Goal: Task Accomplishment & Management: Complete application form

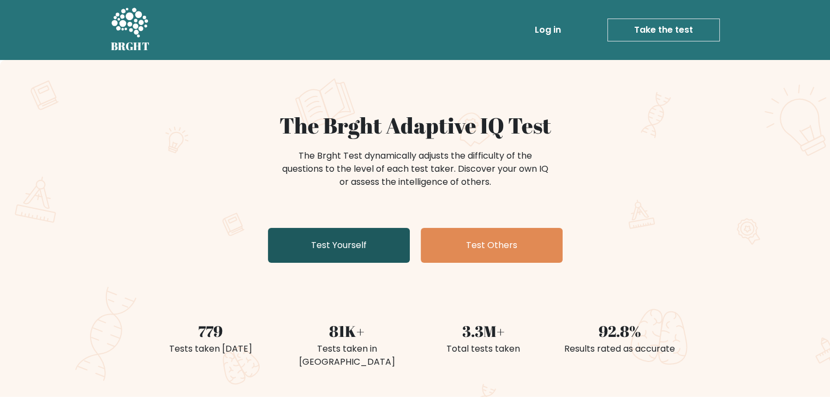
click at [358, 241] on link "Test Yourself" at bounding box center [339, 245] width 142 height 35
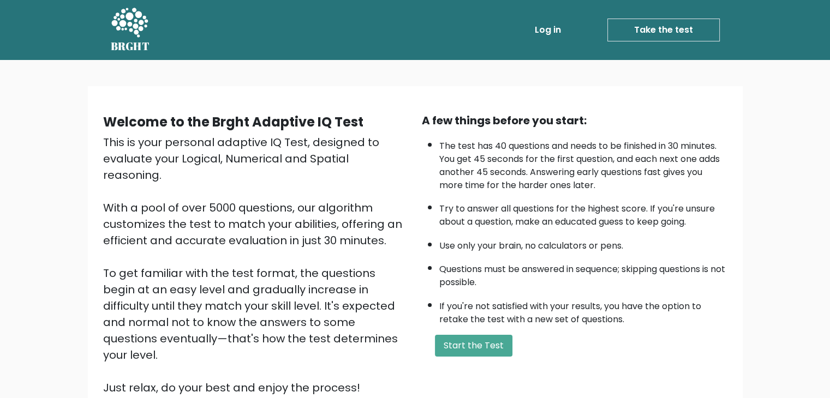
click at [552, 32] on link "Log in" at bounding box center [547, 30] width 35 height 22
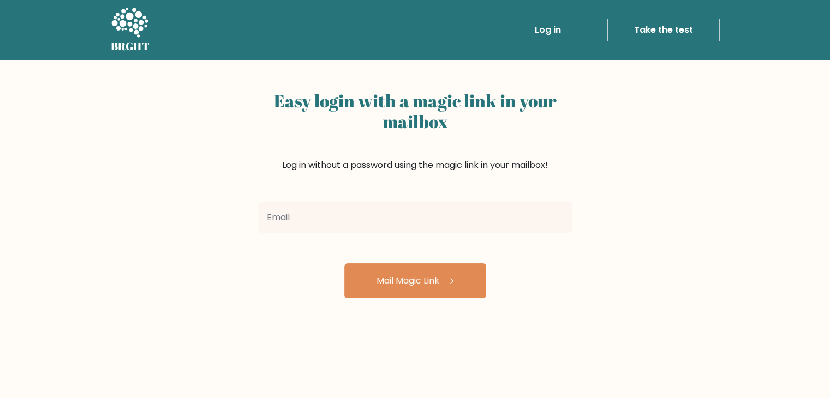
click at [389, 240] on form "Mail Magic Link" at bounding box center [415, 248] width 314 height 100
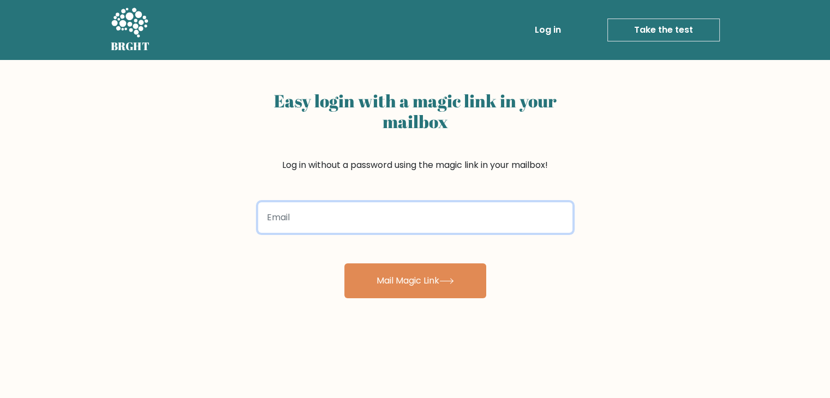
click at [391, 228] on input "email" at bounding box center [415, 217] width 314 height 31
type input "thuythanhle1243@gmail.com"
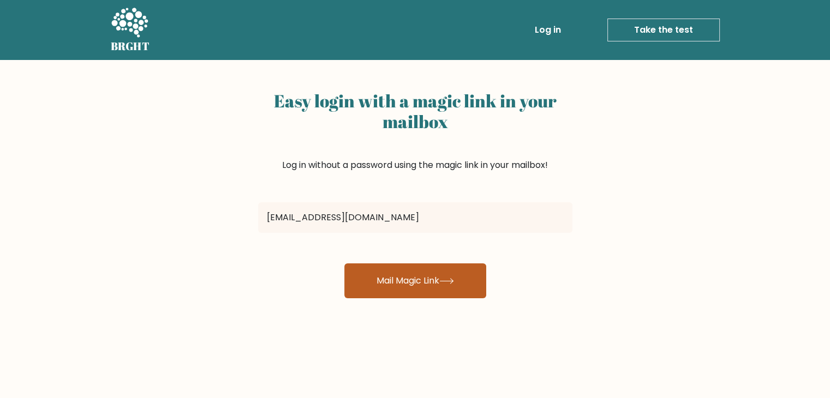
drag, startPoint x: 415, startPoint y: 276, endPoint x: 419, endPoint y: 269, distance: 7.9
click at [415, 276] on button "Mail Magic Link" at bounding box center [415, 281] width 142 height 35
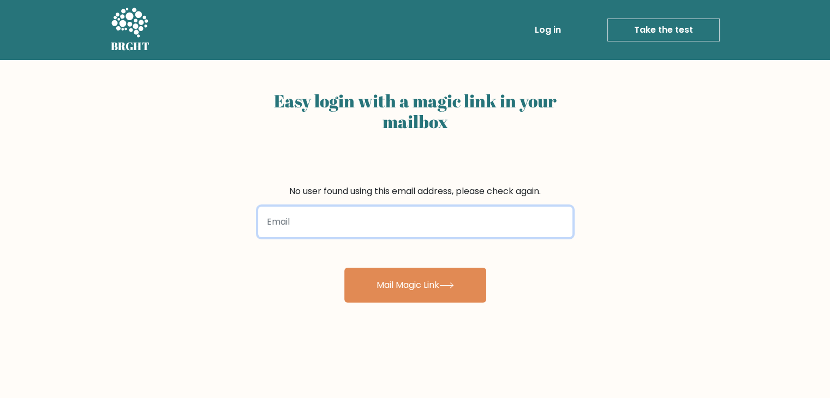
click at [434, 214] on input "email" at bounding box center [415, 222] width 314 height 31
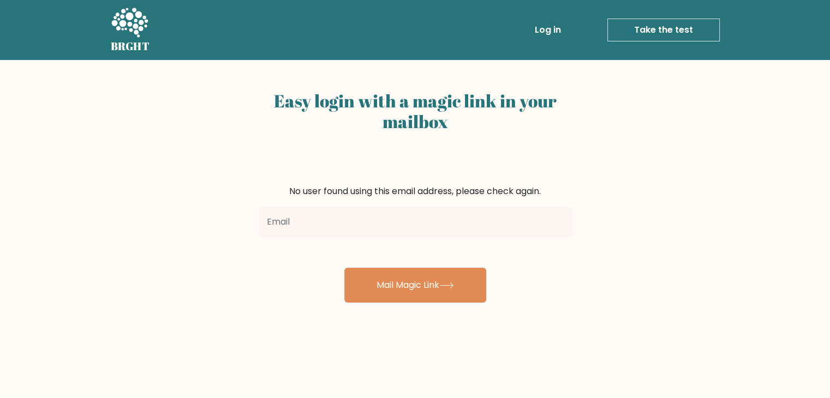
click at [133, 27] on icon at bounding box center [129, 22] width 37 height 29
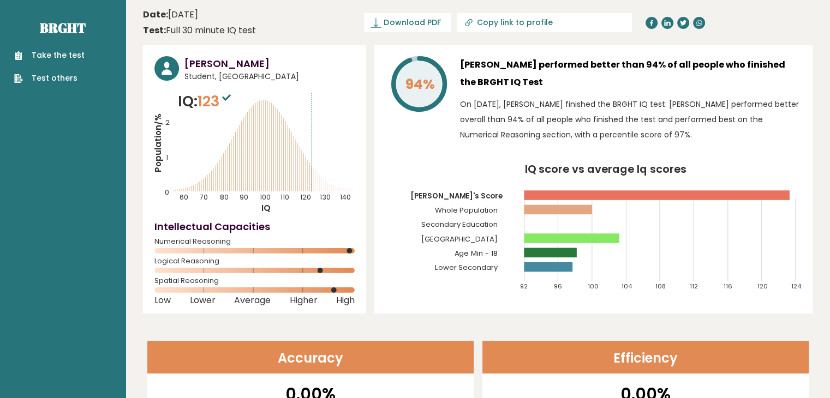
click at [170, 63] on circle at bounding box center [166, 68] width 25 height 25
click at [221, 99] on span "123" at bounding box center [215, 101] width 36 height 20
click at [61, 50] on link "Take the test" at bounding box center [49, 55] width 70 height 11
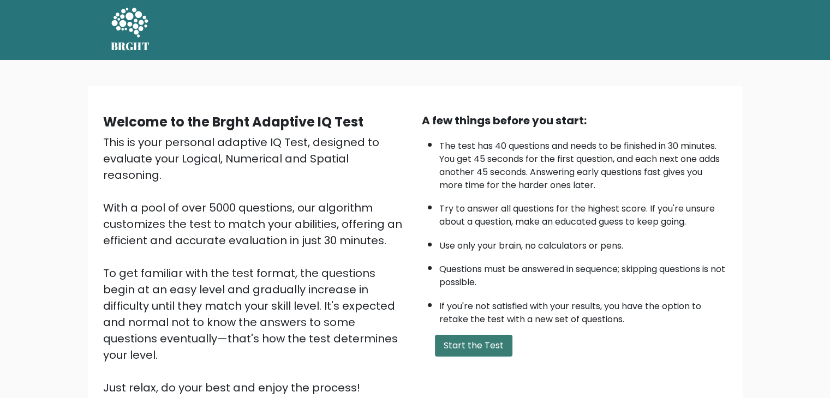
click at [468, 348] on button "Start the Test" at bounding box center [473, 346] width 77 height 22
click at [463, 341] on button "Start the Test" at bounding box center [473, 346] width 77 height 22
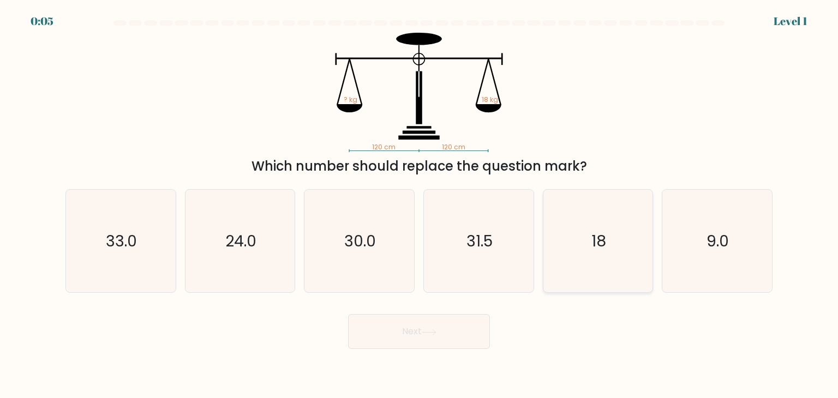
click at [590, 269] on icon "18" at bounding box center [598, 241] width 103 height 103
click at [420, 205] on input "e. 18" at bounding box center [419, 201] width 1 height 5
radio input "true"
click at [451, 338] on button "Next" at bounding box center [419, 331] width 142 height 35
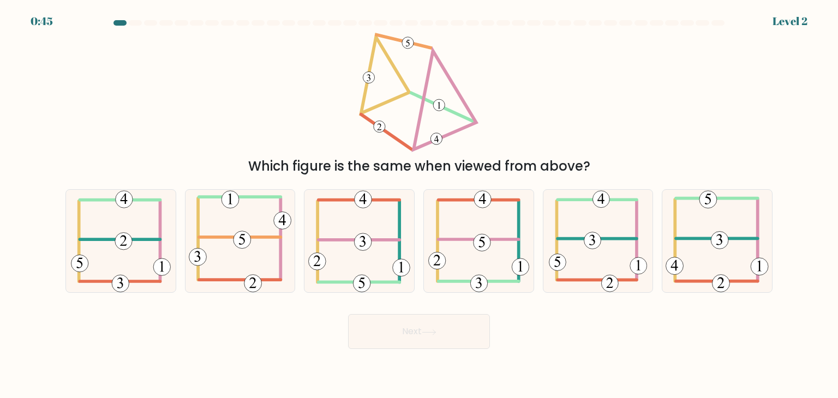
drag, startPoint x: 258, startPoint y: 173, endPoint x: 554, endPoint y: 165, distance: 295.8
click at [554, 165] on div "Which figure is the same when viewed from above?" at bounding box center [419, 167] width 694 height 20
click at [227, 258] on icon at bounding box center [240, 241] width 103 height 103
click at [419, 205] on input "b." at bounding box center [419, 201] width 1 height 5
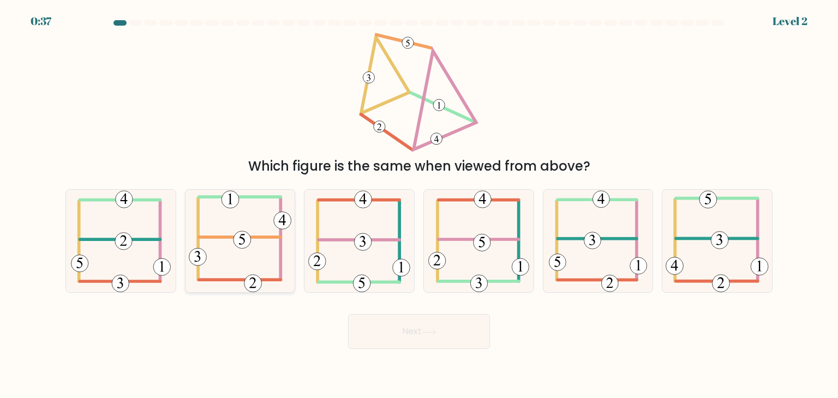
radio input "true"
click at [429, 335] on icon at bounding box center [429, 333] width 15 height 6
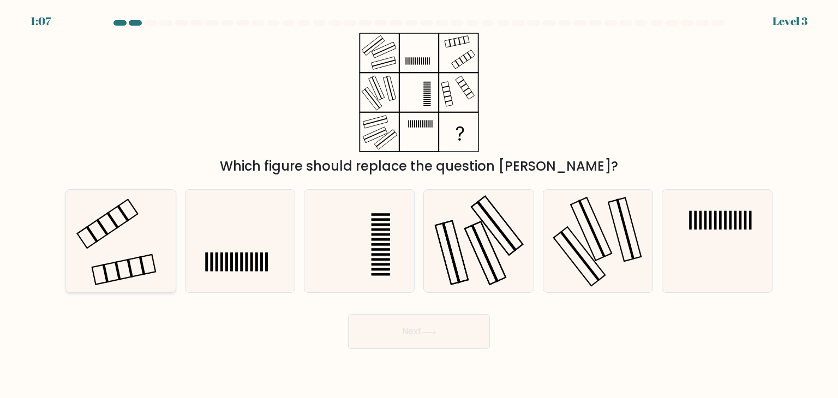
click at [162, 237] on icon at bounding box center [120, 241] width 103 height 103
click at [419, 205] on input "a." at bounding box center [419, 201] width 1 height 5
radio input "true"
click at [428, 337] on button "Next" at bounding box center [419, 331] width 142 height 35
click at [405, 343] on button "Next" at bounding box center [419, 331] width 142 height 35
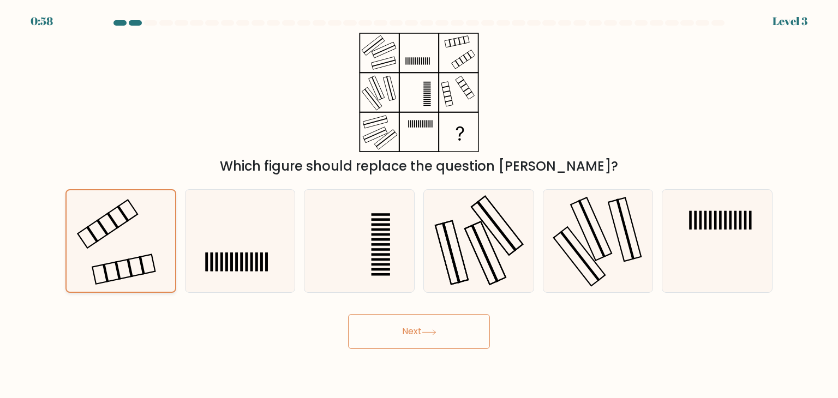
click at [125, 247] on icon at bounding box center [120, 240] width 101 height 101
click at [419, 205] on input "a." at bounding box center [419, 201] width 1 height 5
click at [416, 334] on button "Next" at bounding box center [419, 331] width 142 height 35
click at [153, 217] on icon at bounding box center [120, 240] width 101 height 101
click at [419, 205] on input "a." at bounding box center [419, 201] width 1 height 5
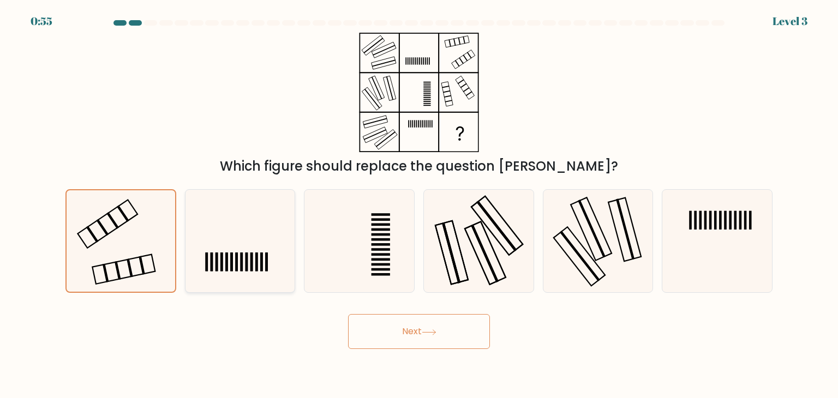
click at [265, 231] on icon at bounding box center [240, 241] width 103 height 103
click at [419, 205] on input "b." at bounding box center [419, 201] width 1 height 5
radio input "true"
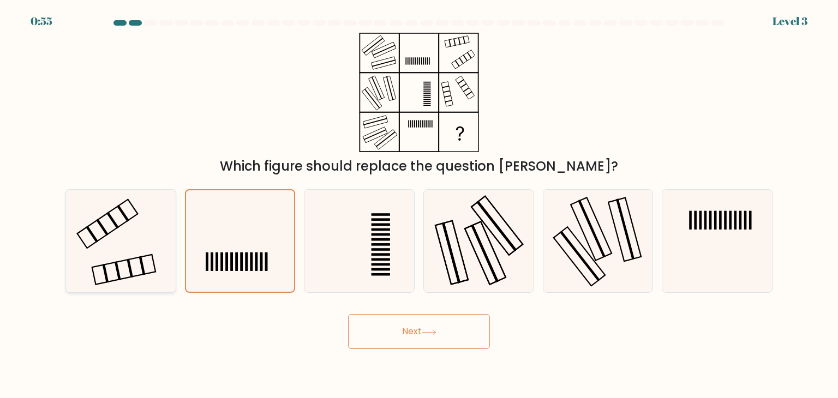
click at [146, 235] on icon at bounding box center [120, 241] width 103 height 103
click at [419, 205] on input "a." at bounding box center [419, 201] width 1 height 5
radio input "true"
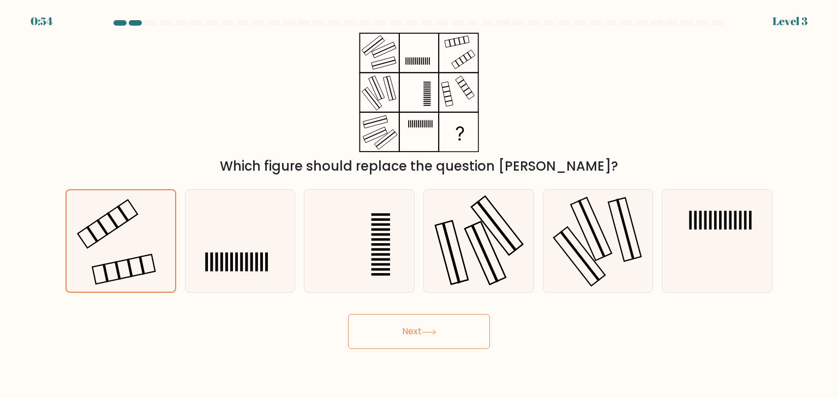
click at [428, 333] on icon at bounding box center [429, 333] width 15 height 6
click at [495, 333] on div "Next" at bounding box center [419, 327] width 720 height 43
click at [467, 340] on button "Next" at bounding box center [419, 331] width 142 height 35
click at [465, 339] on button "Next" at bounding box center [419, 331] width 142 height 35
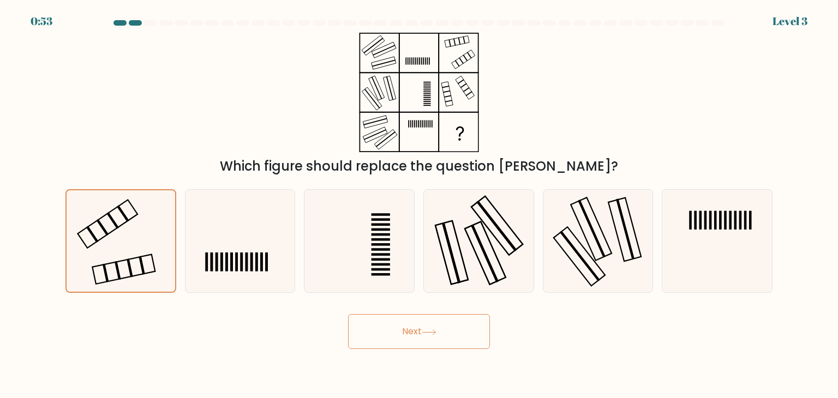
click at [465, 339] on button "Next" at bounding box center [419, 331] width 142 height 35
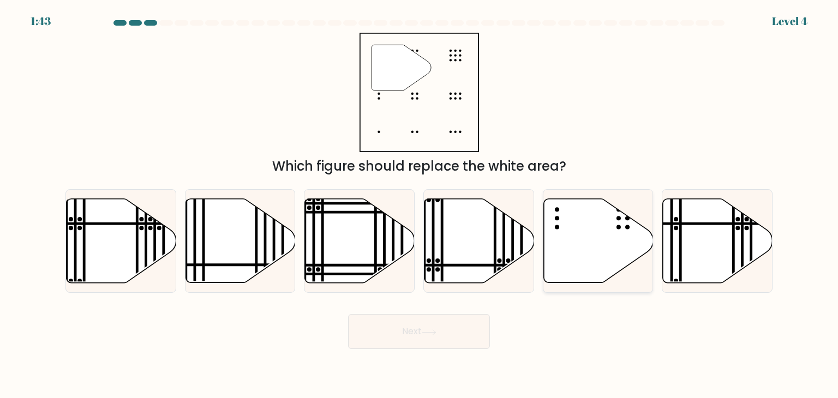
click at [587, 250] on icon at bounding box center [598, 241] width 110 height 84
click at [420, 205] on input "e." at bounding box center [419, 201] width 1 height 5
radio input "true"
click at [454, 338] on button "Next" at bounding box center [419, 331] width 142 height 35
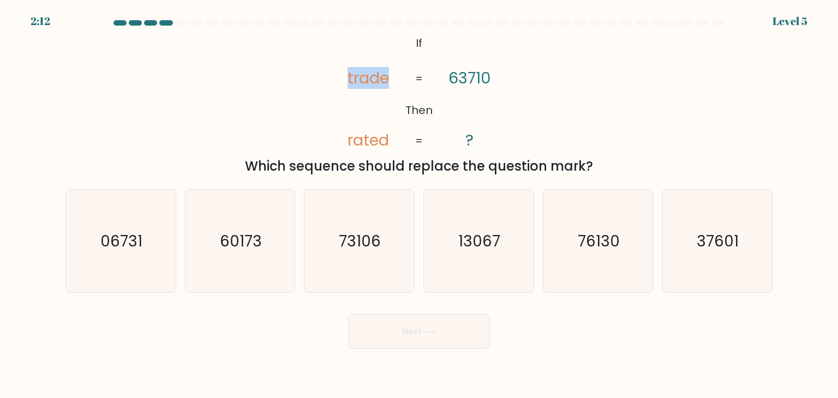
drag, startPoint x: 336, startPoint y: 81, endPoint x: 391, endPoint y: 80, distance: 54.6
click at [391, 80] on icon "@import url('[URL][DOMAIN_NAME]); If Then trade rated 63710 ? = =" at bounding box center [419, 92] width 194 height 119
click at [377, 83] on tspan "trade" at bounding box center [368, 78] width 41 height 22
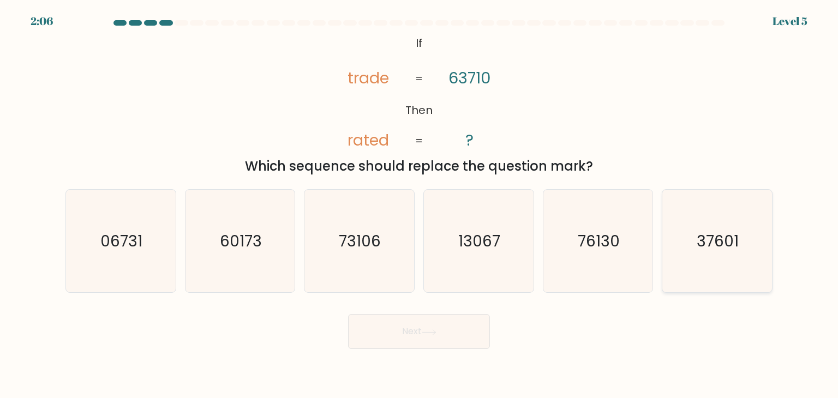
click at [702, 239] on text "37601" at bounding box center [718, 241] width 42 height 22
click at [420, 205] on input "f. 37601" at bounding box center [419, 201] width 1 height 5
radio input "true"
click at [382, 330] on button "Next" at bounding box center [419, 331] width 142 height 35
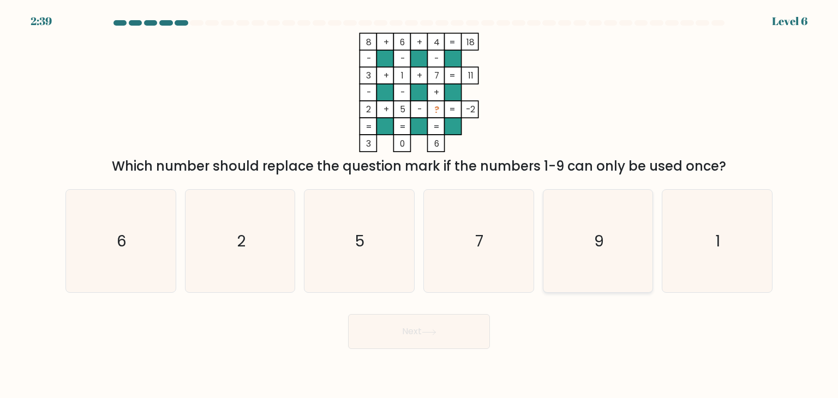
click at [606, 248] on icon "9" at bounding box center [598, 241] width 103 height 103
click at [420, 205] on input "e. 9" at bounding box center [419, 201] width 1 height 5
radio input "true"
click at [427, 334] on icon at bounding box center [429, 333] width 15 height 6
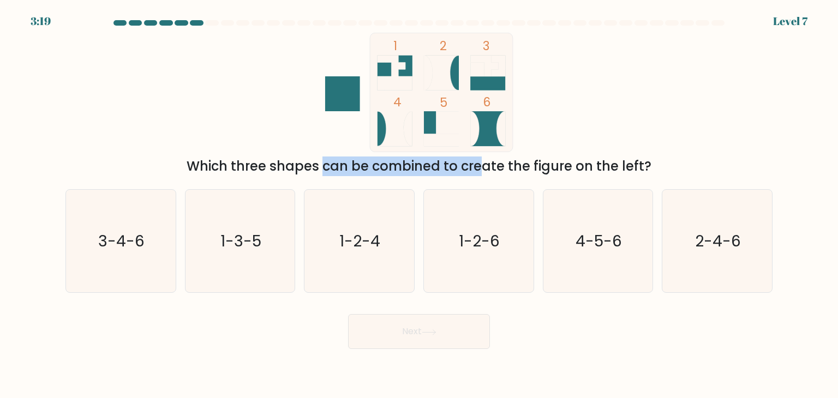
drag, startPoint x: 229, startPoint y: 173, endPoint x: 395, endPoint y: 166, distance: 166.0
click at [393, 166] on div "Which three shapes can be combined to create the figure on the left?" at bounding box center [419, 167] width 694 height 20
click at [395, 166] on div "Which three shapes can be combined to create the figure on the left?" at bounding box center [419, 167] width 694 height 20
click at [722, 234] on text "2-4-6" at bounding box center [718, 241] width 46 height 22
click at [420, 205] on input "f. 2-4-6" at bounding box center [419, 201] width 1 height 5
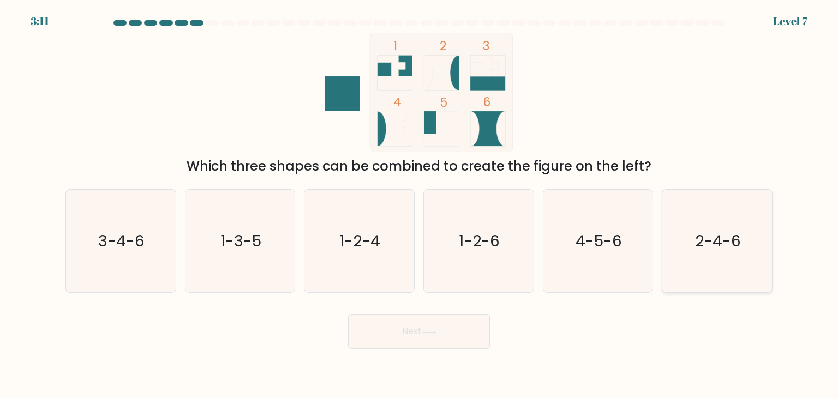
radio input "true"
click at [458, 342] on button "Next" at bounding box center [419, 331] width 142 height 35
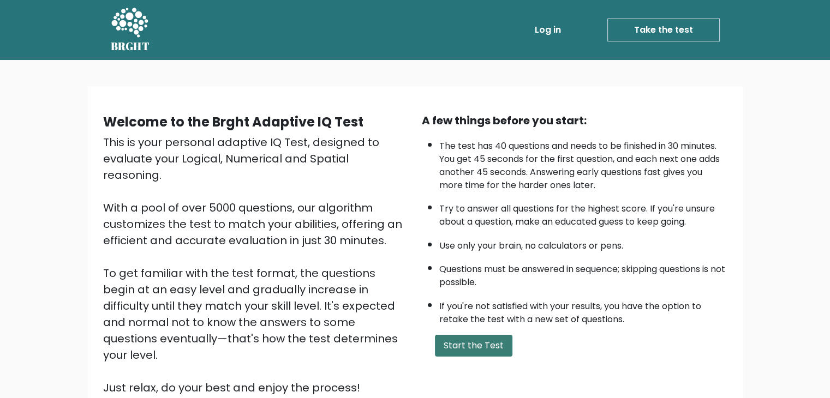
click at [456, 337] on button "Start the Test" at bounding box center [473, 346] width 77 height 22
